Goal: Information Seeking & Learning: Learn about a topic

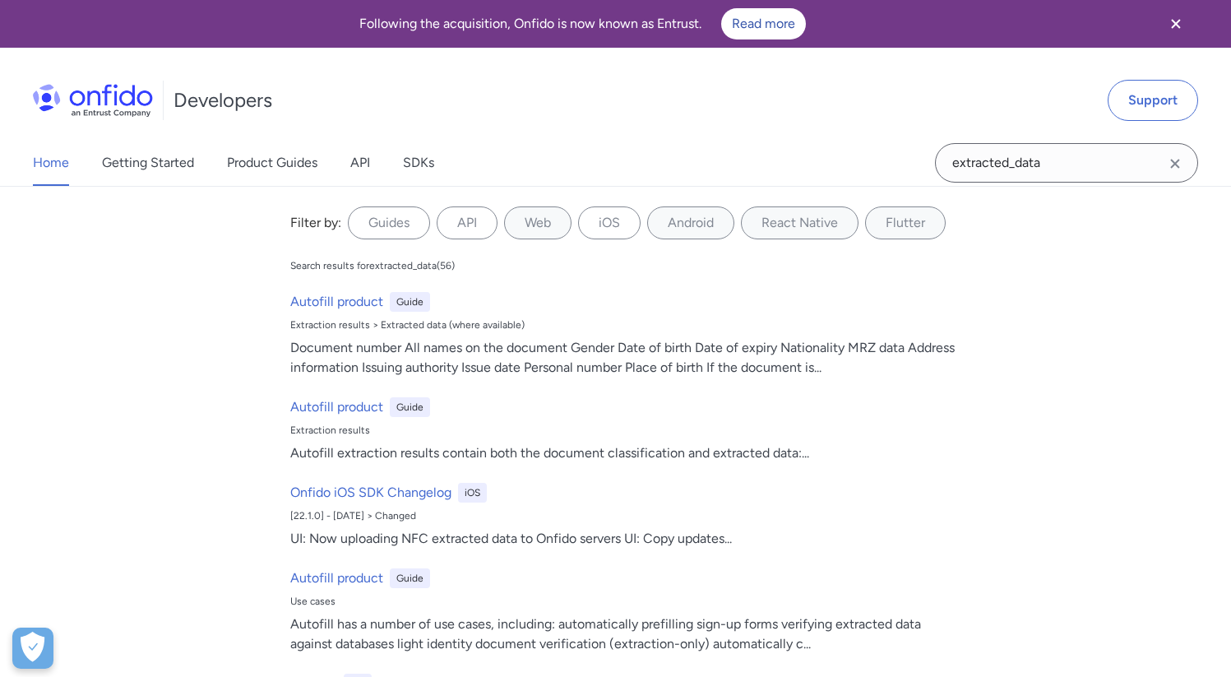
click at [996, 165] on input "extracted_data" at bounding box center [1066, 162] width 263 height 39
type input "front extracted"
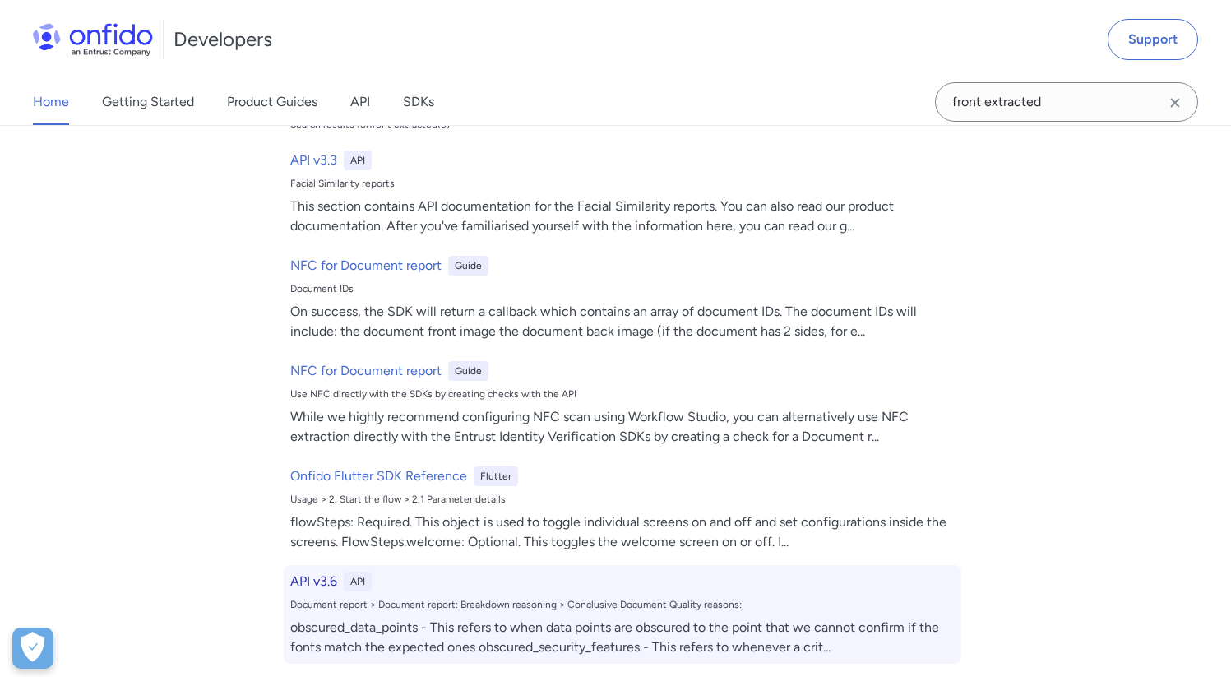
scroll to position [862, 0]
click at [326, 581] on h6 "API v3.6" at bounding box center [313, 582] width 47 height 20
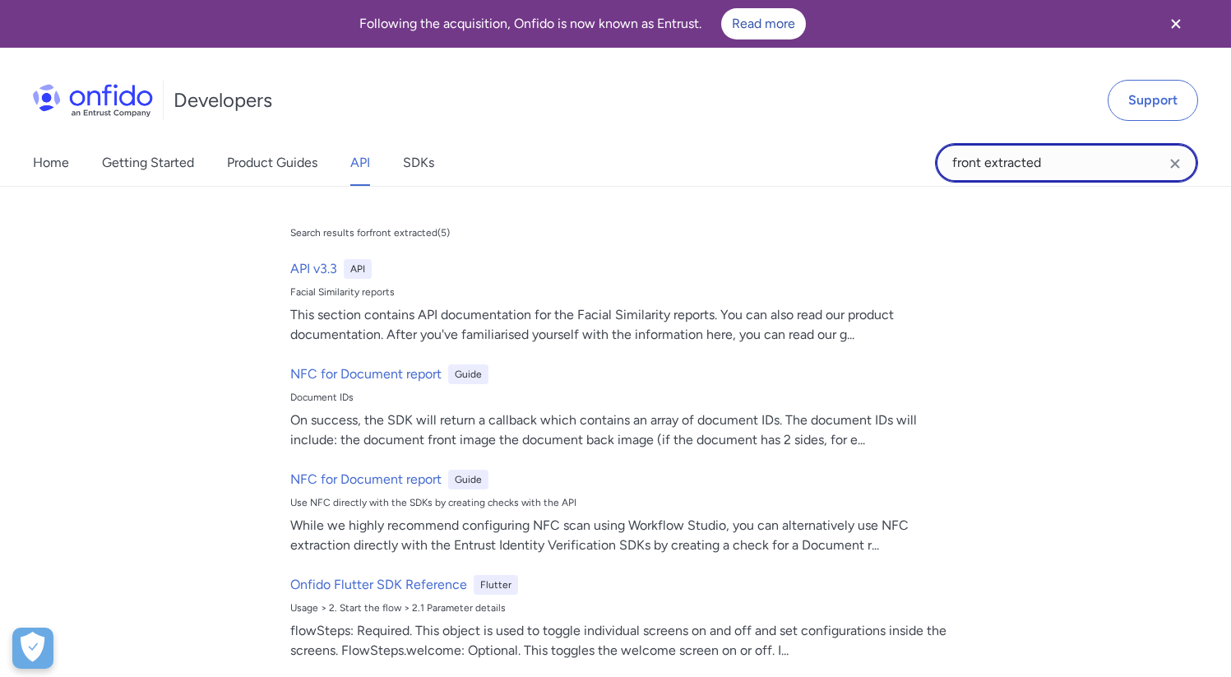
click at [1044, 168] on input "front extracted" at bounding box center [1066, 162] width 263 height 39
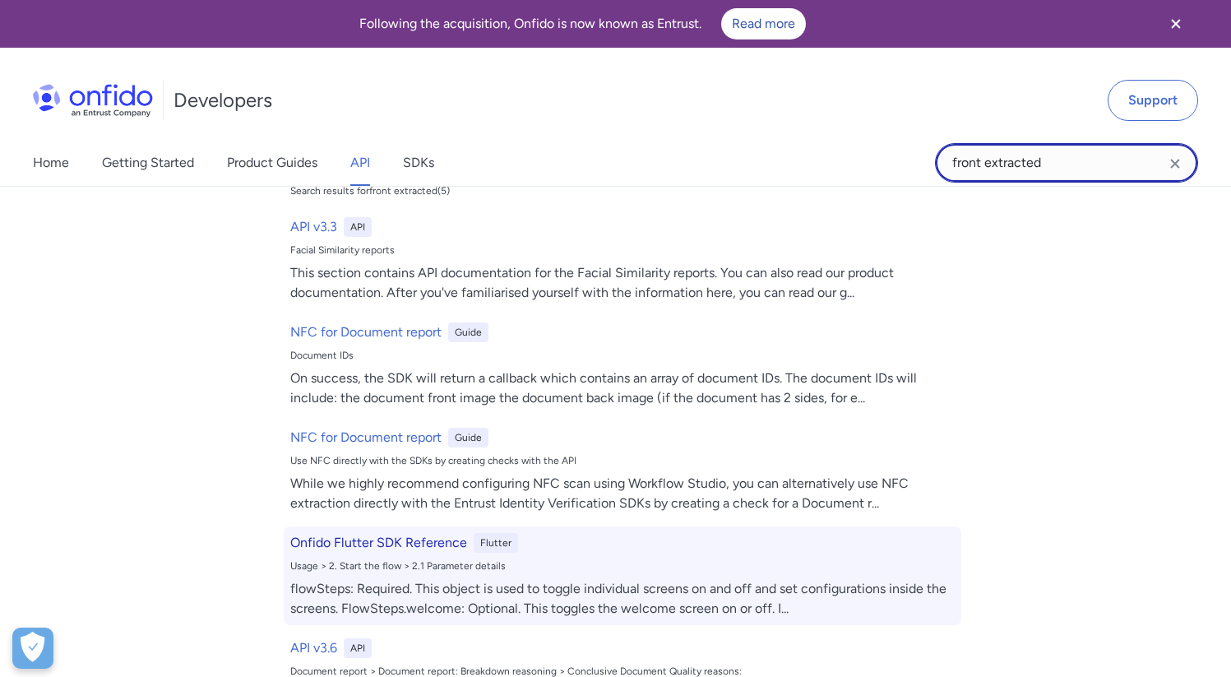
scroll to position [81, 0]
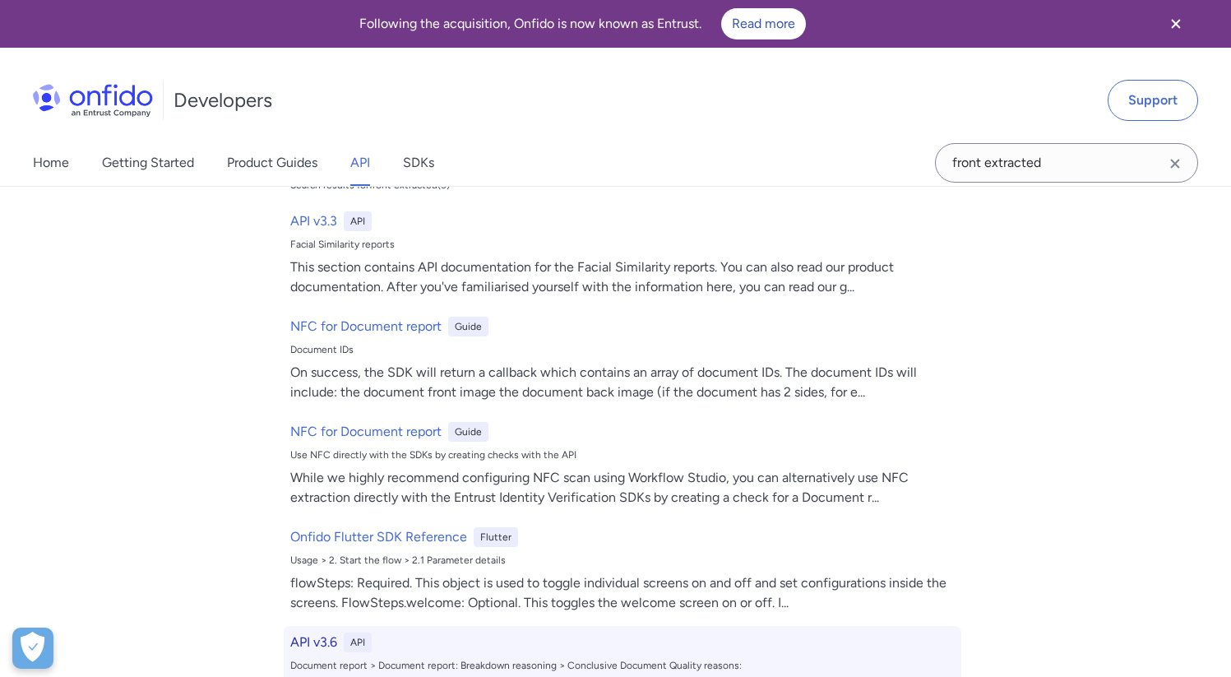
click at [324, 637] on h6 "API v3.6" at bounding box center [313, 642] width 47 height 20
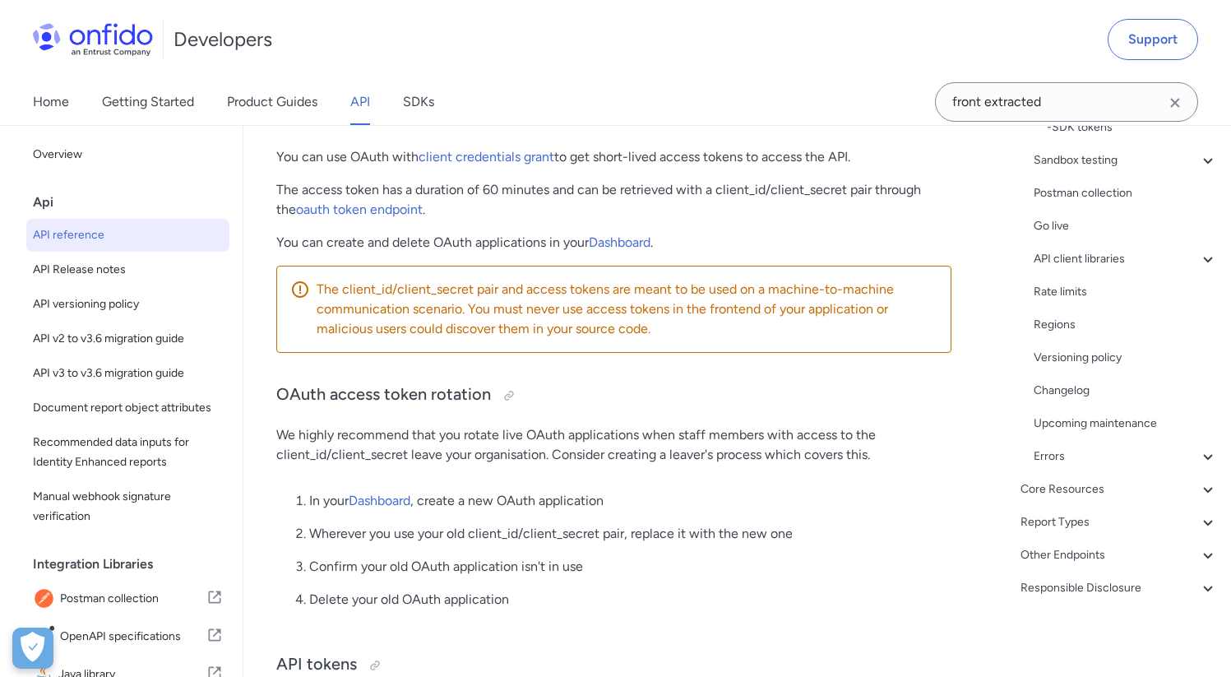
scroll to position [910, 0]
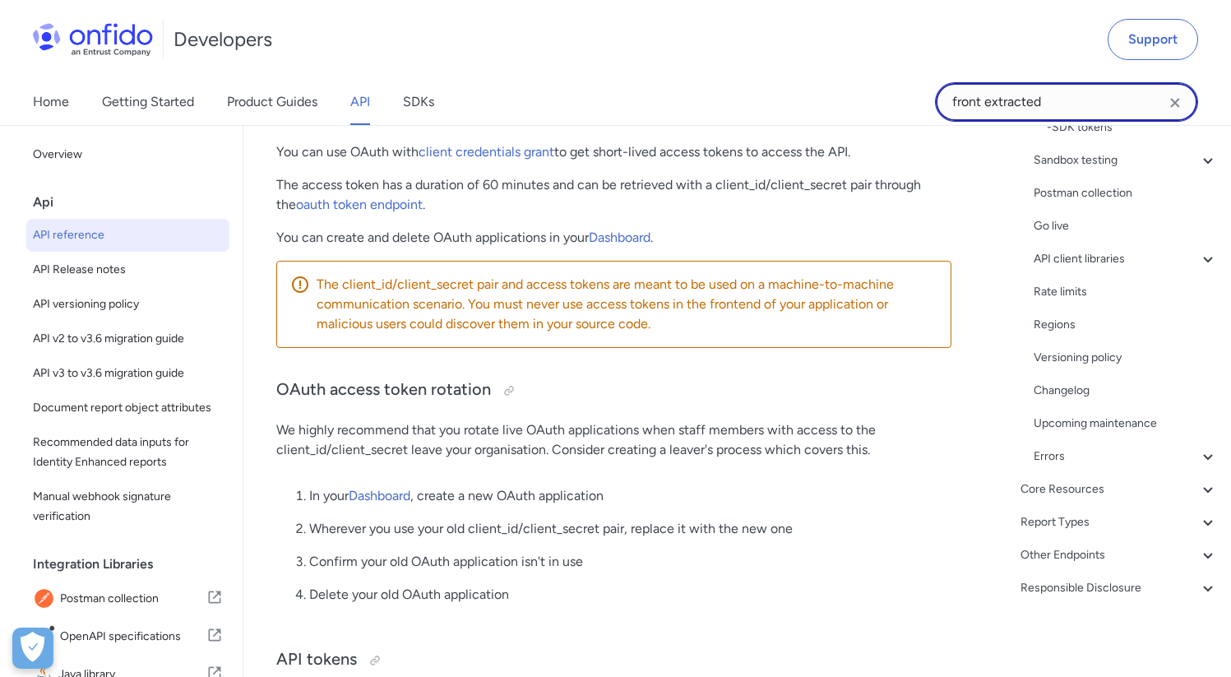
click at [993, 107] on input "front extracted" at bounding box center [1066, 101] width 263 height 39
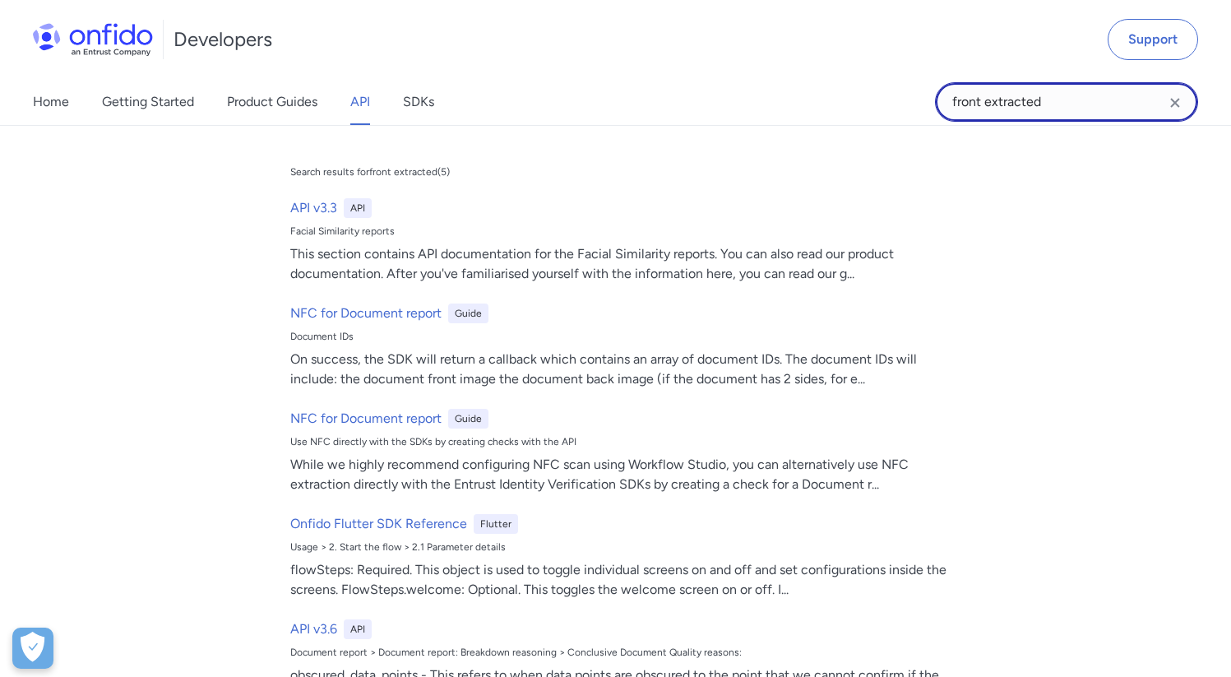
click at [993, 107] on input "front extracted" at bounding box center [1066, 101] width 263 height 39
click at [993, 105] on input "front extracted" at bounding box center [1066, 101] width 263 height 39
paste input "extracted_data"
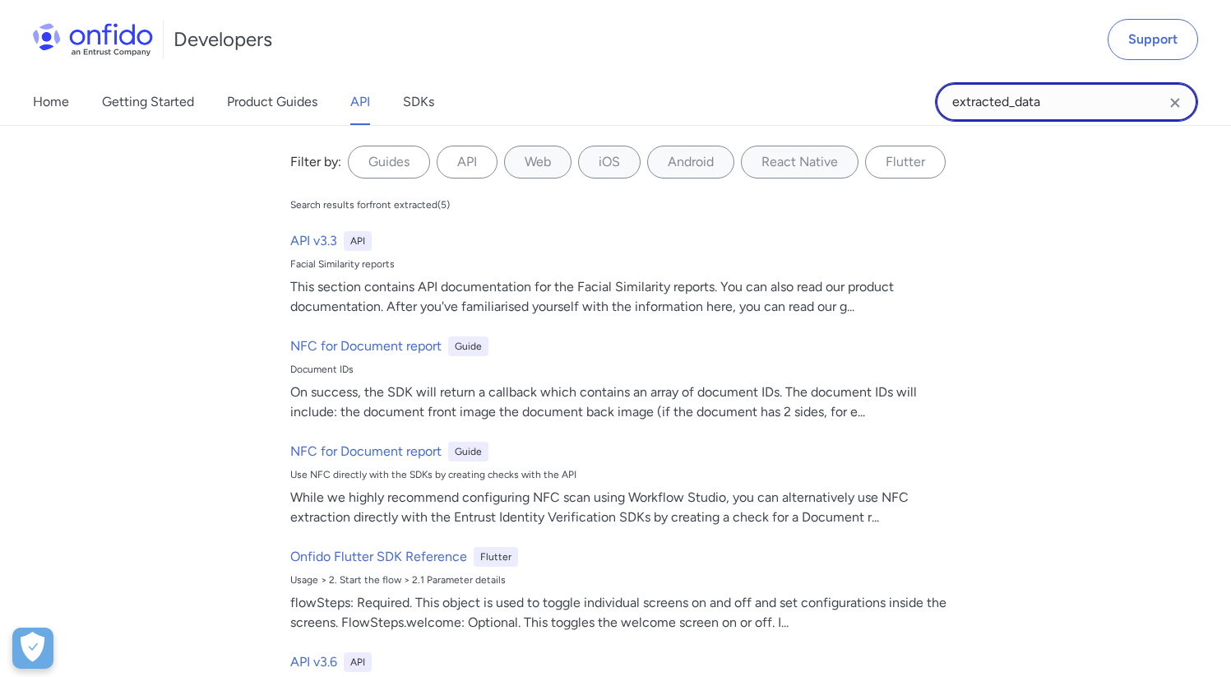
type input "extracted_data"
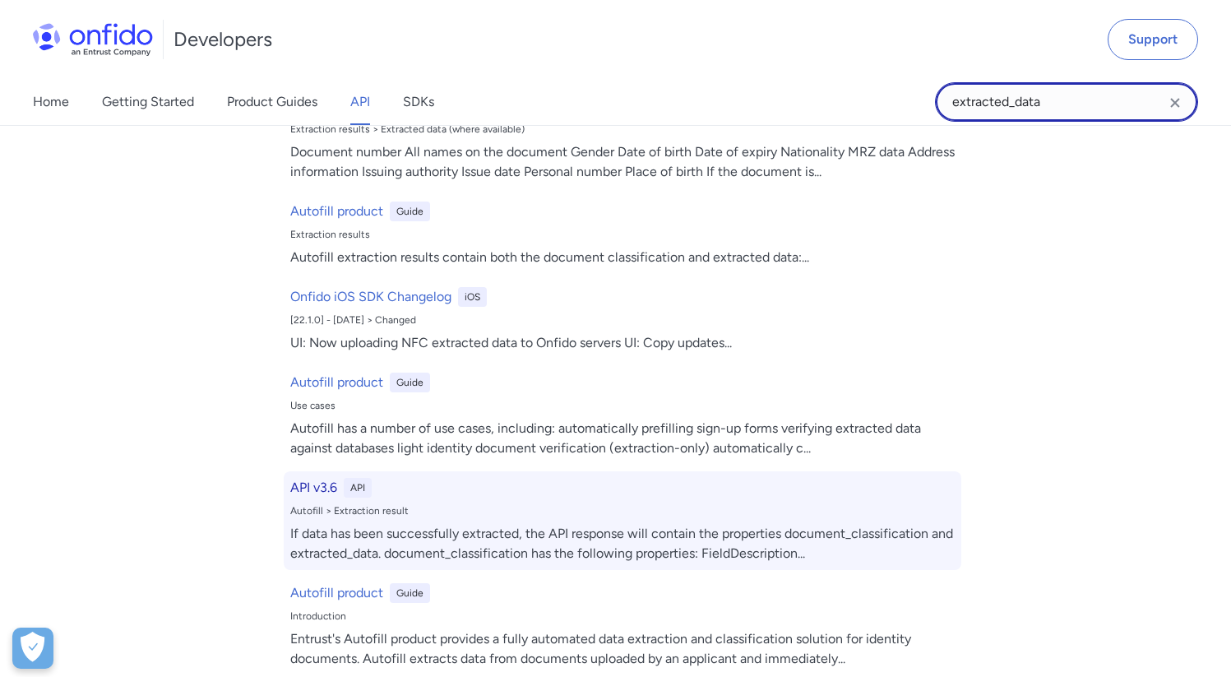
scroll to position [146, 0]
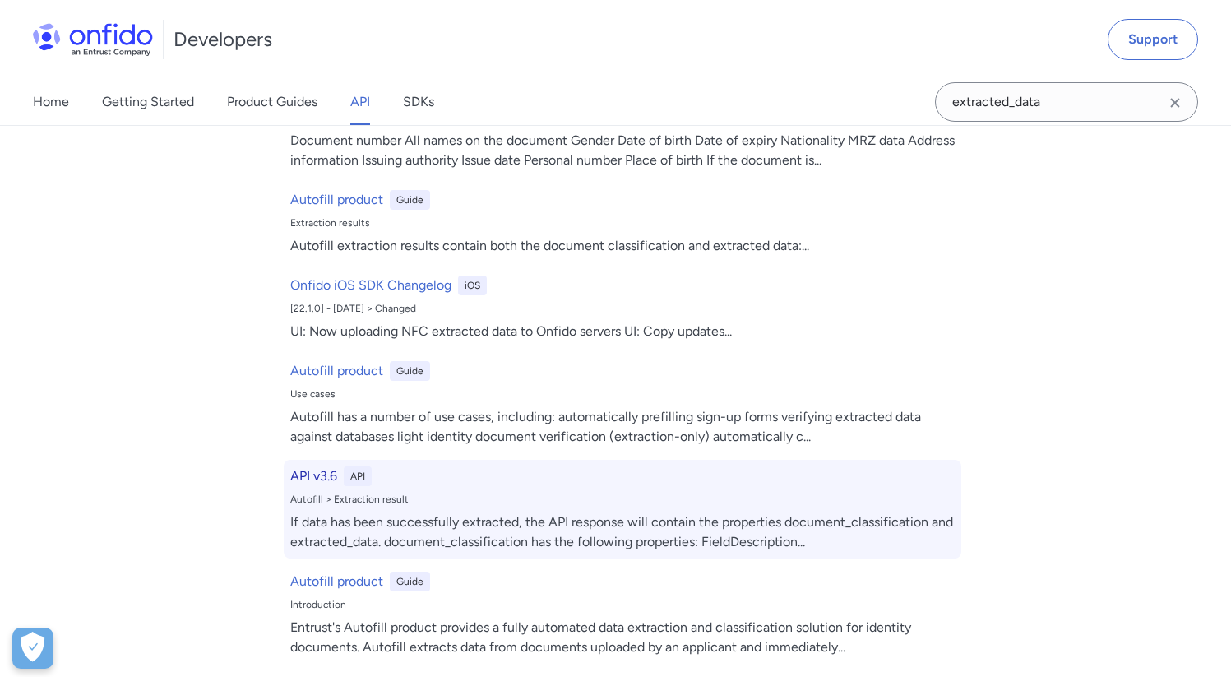
click at [290, 476] on h6 "API v3.6" at bounding box center [313, 476] width 47 height 20
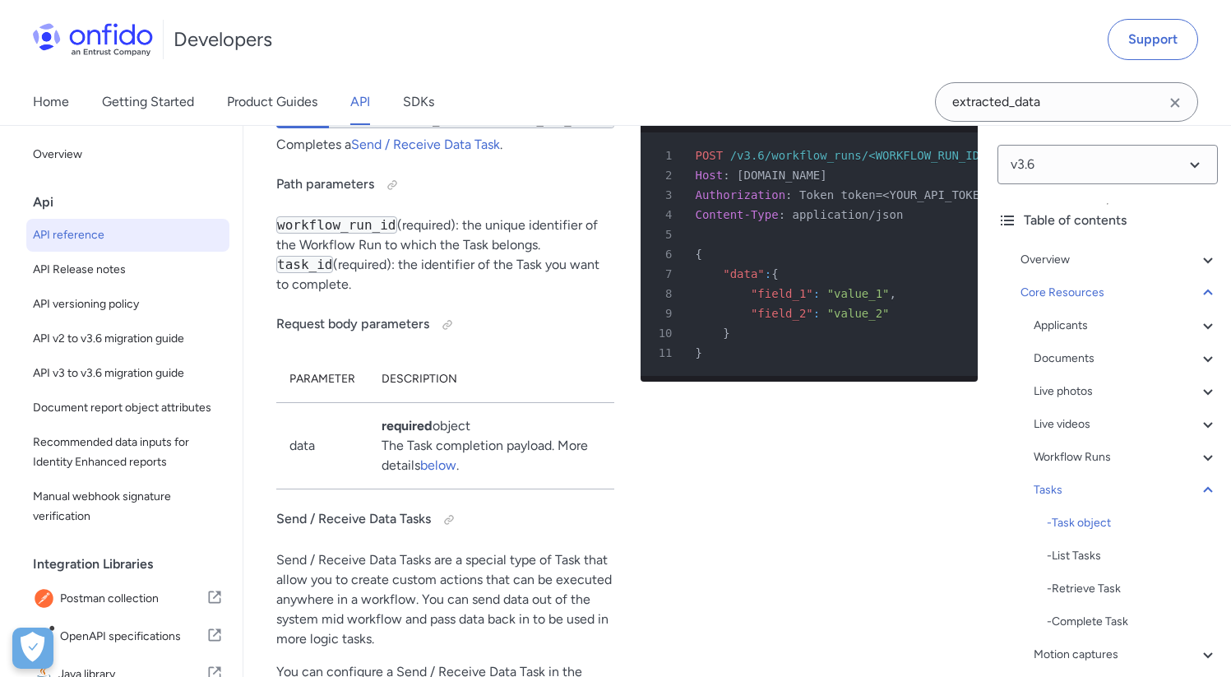
scroll to position [52813, 0]
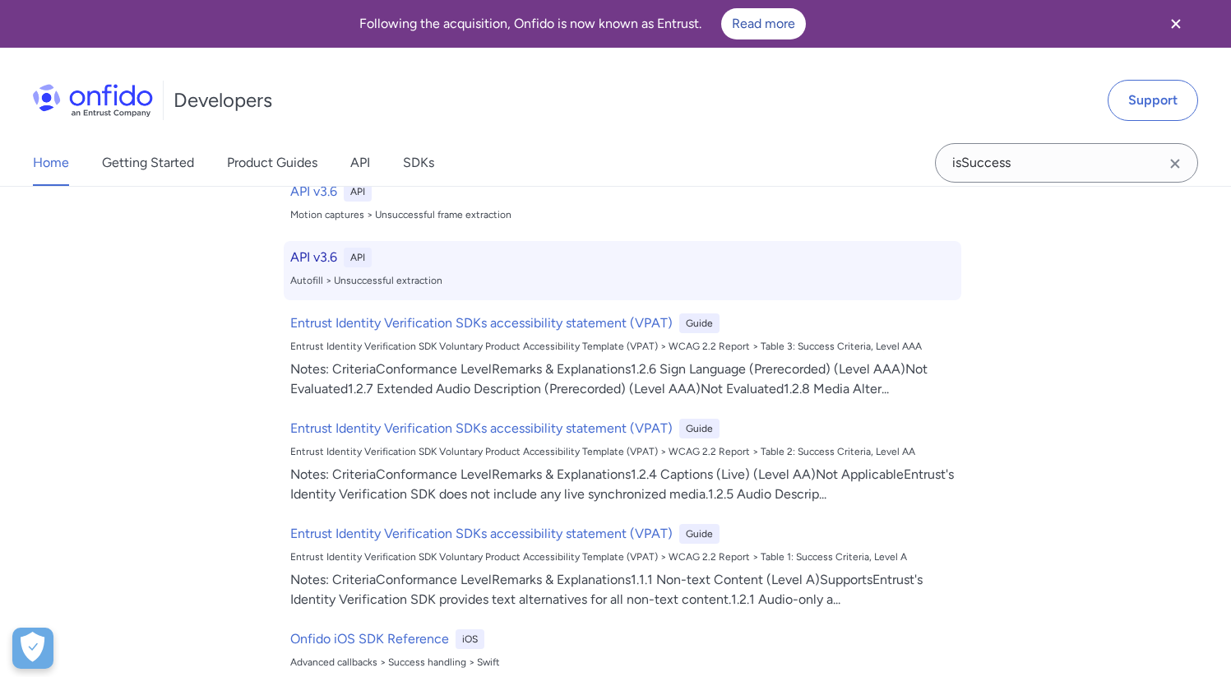
scroll to position [156, 0]
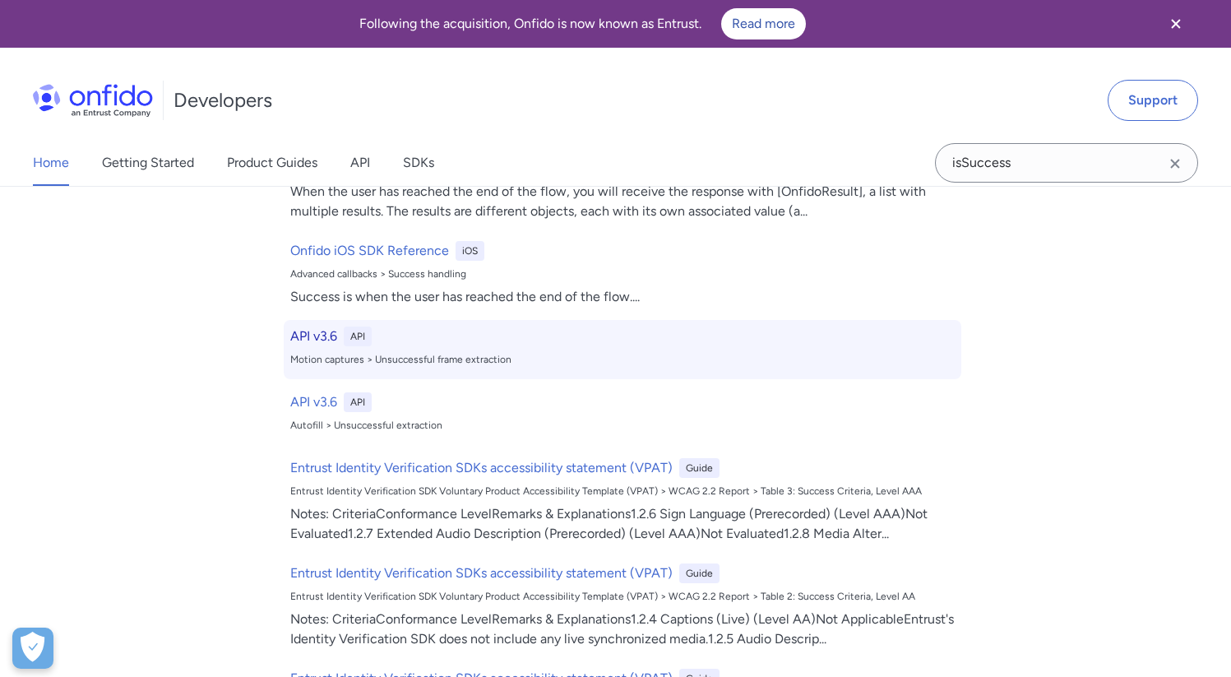
click at [298, 336] on h6 "API v3.6" at bounding box center [313, 337] width 47 height 20
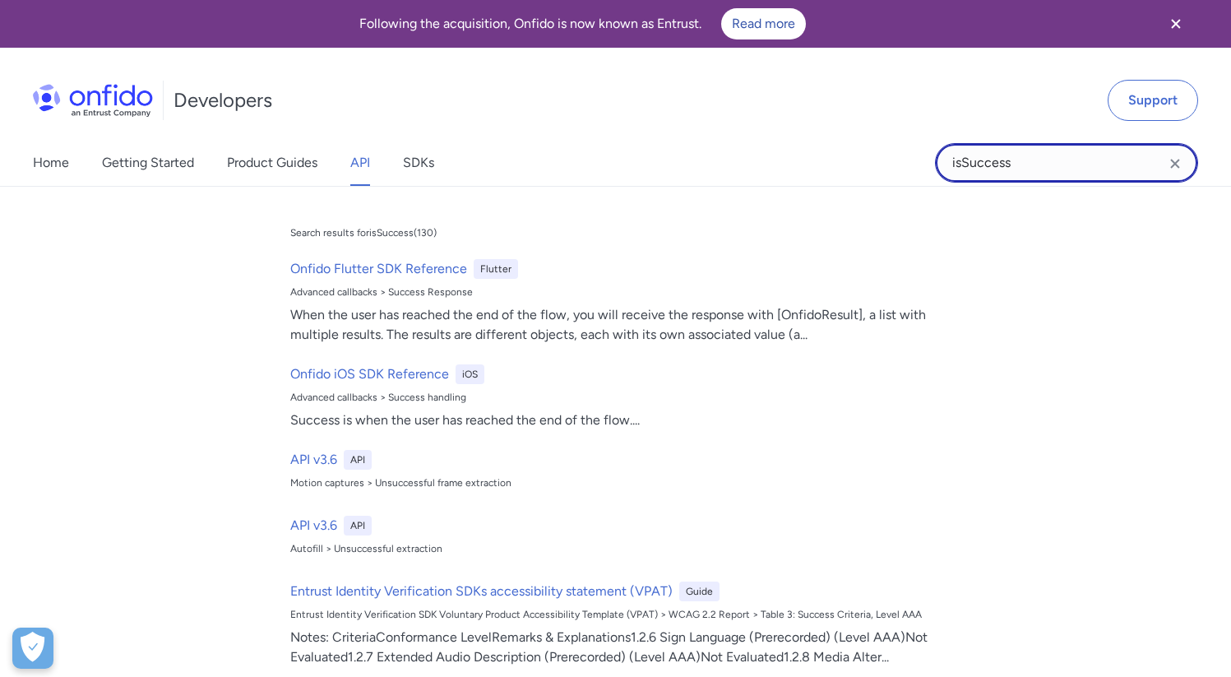
click at [993, 165] on input "isSuccess" at bounding box center [1066, 162] width 263 height 39
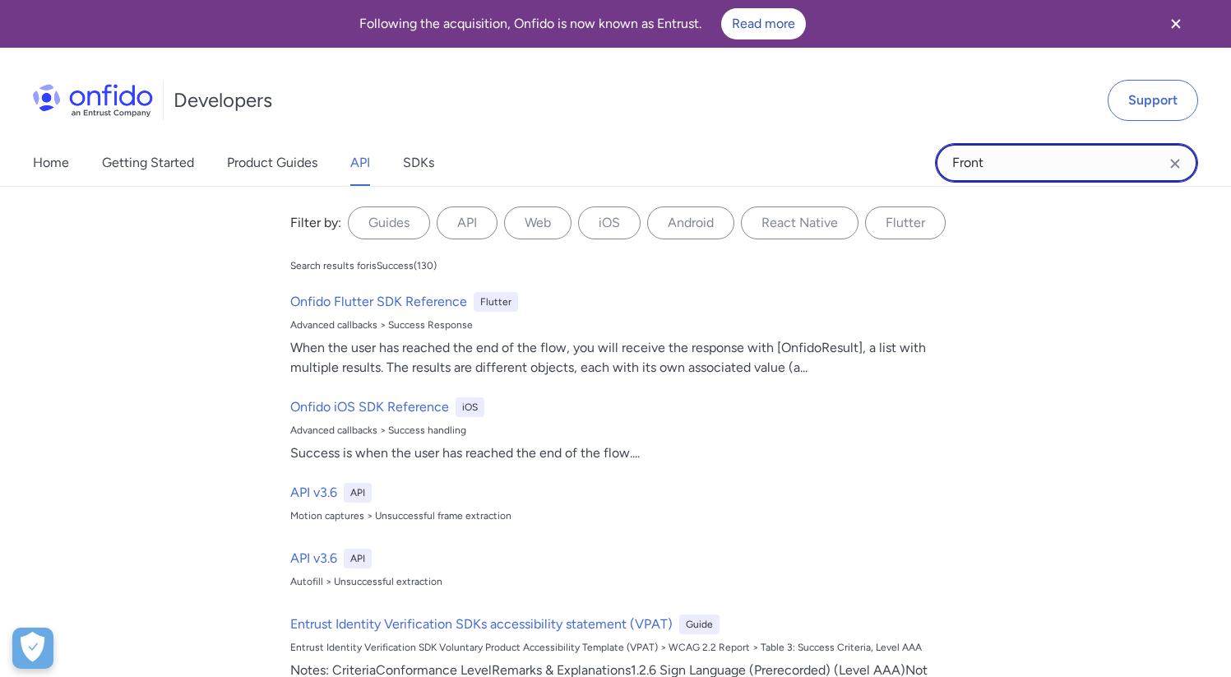
type input "Front"
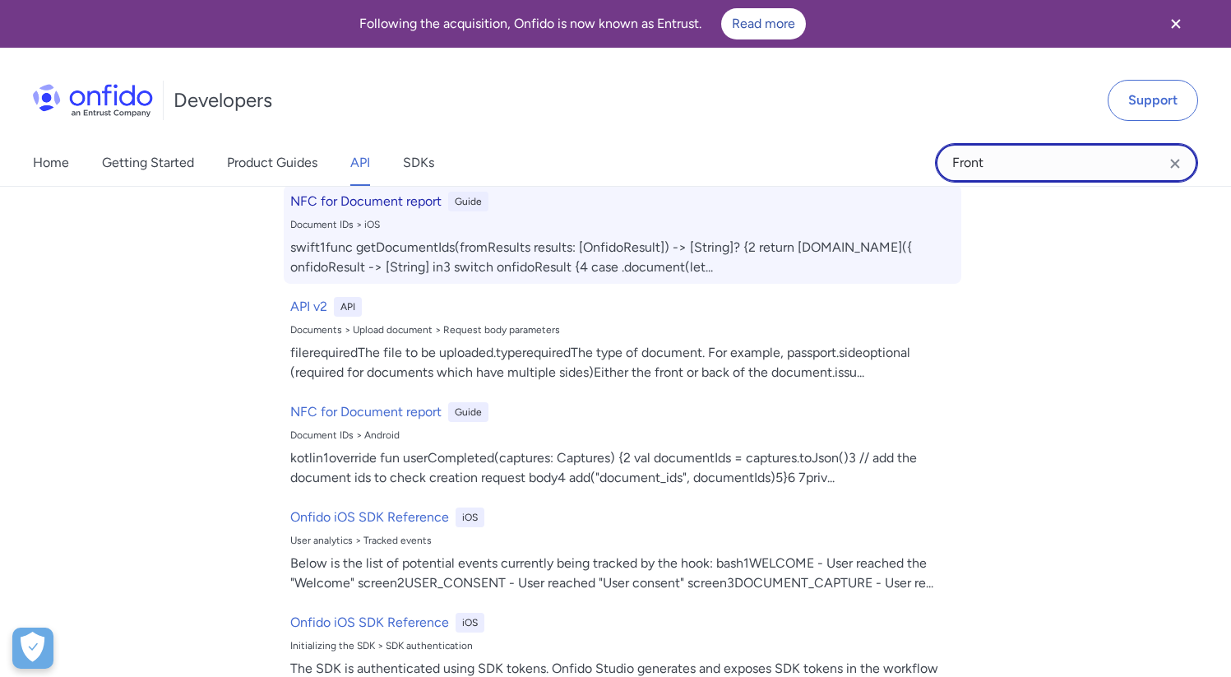
scroll to position [1768, 0]
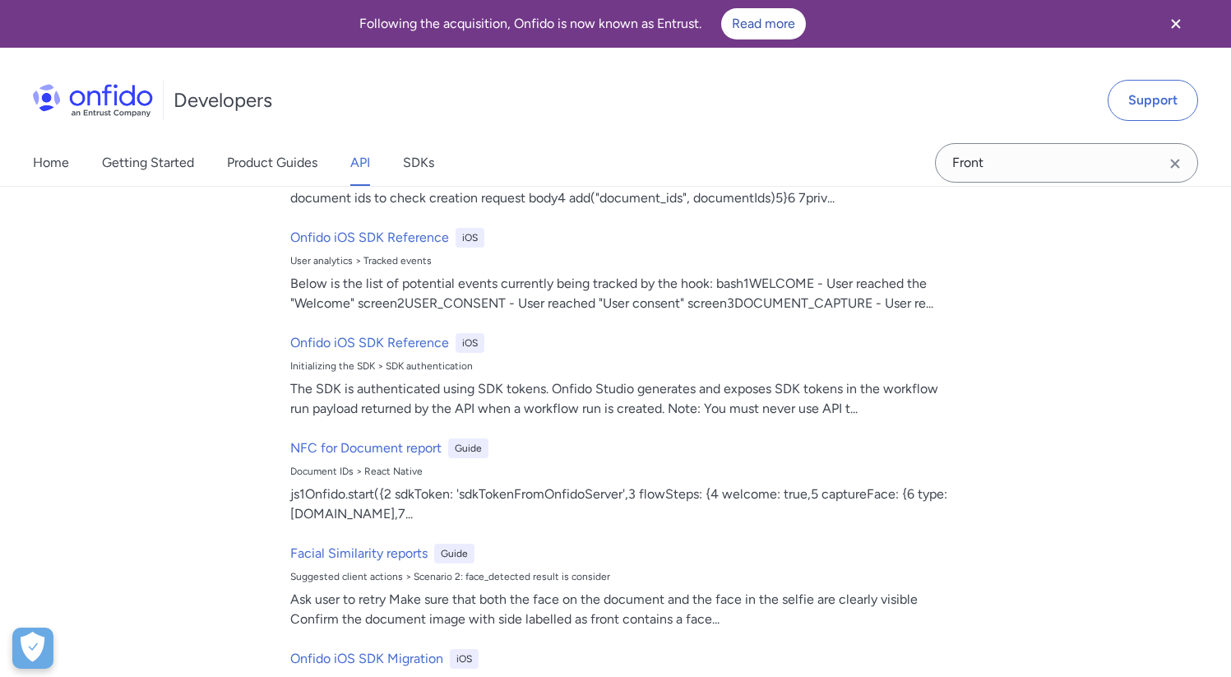
click at [369, 158] on link "API" at bounding box center [360, 163] width 20 height 46
click at [365, 160] on link "API" at bounding box center [360, 163] width 20 height 46
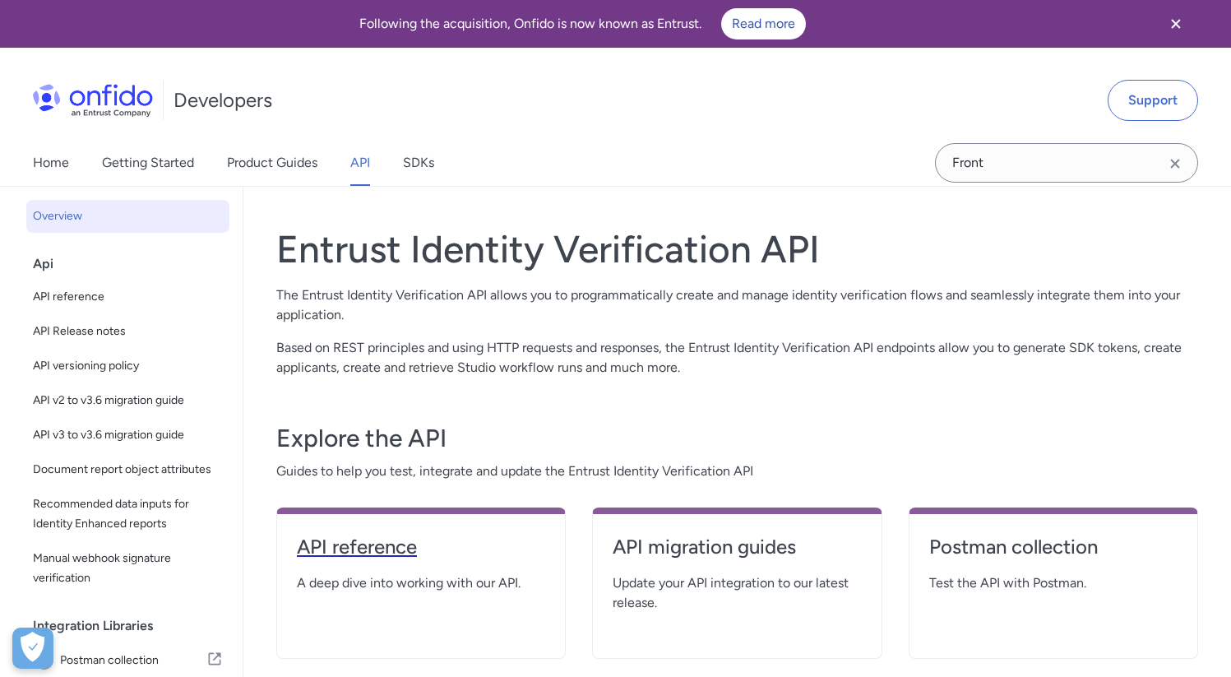
click at [363, 542] on h4 "API reference" at bounding box center [421, 547] width 248 height 26
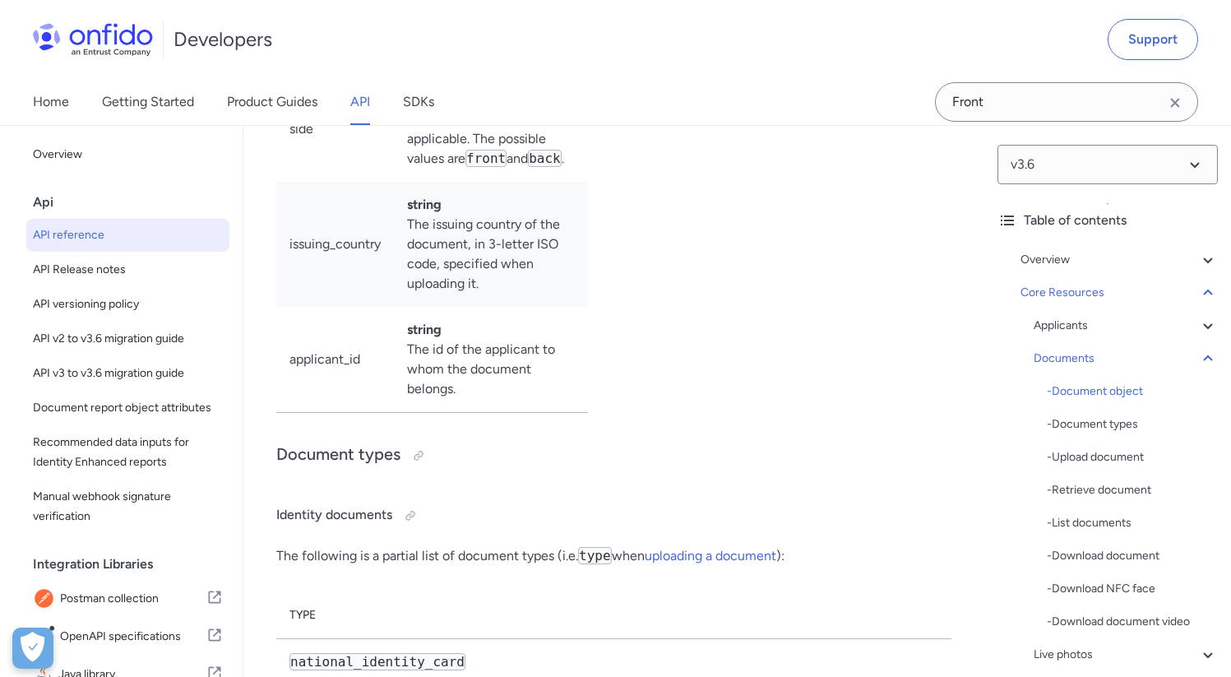
scroll to position [29860, 0]
